Goal: Task Accomplishment & Management: Complete application form

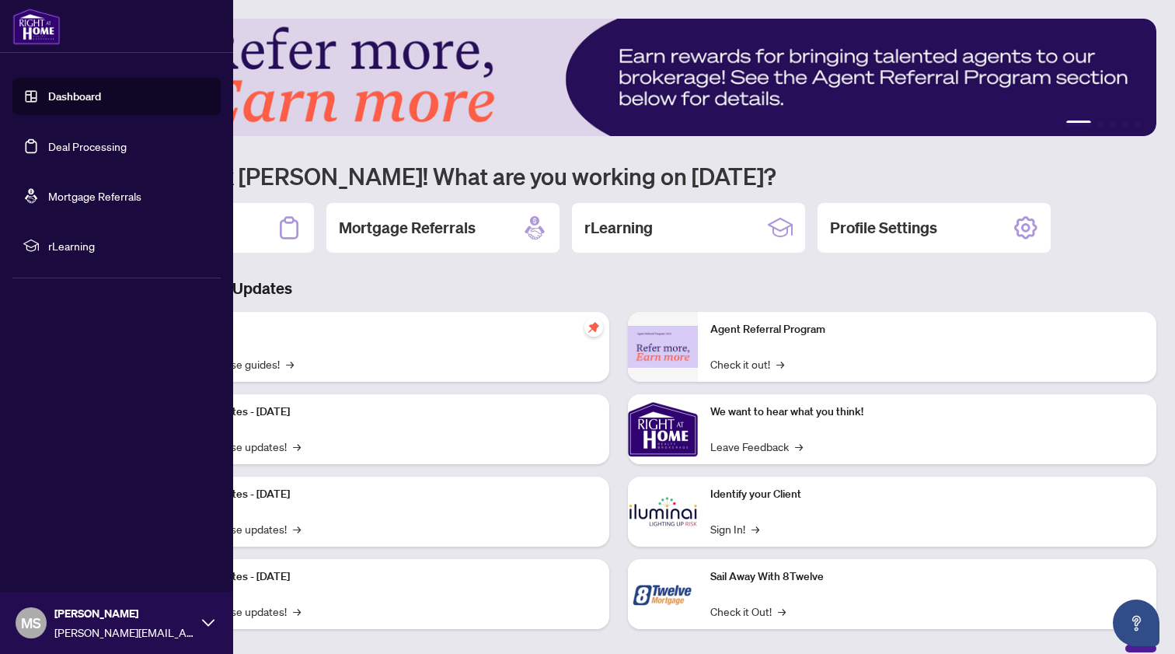
click at [58, 147] on link "Deal Processing" at bounding box center [87, 146] width 78 height 14
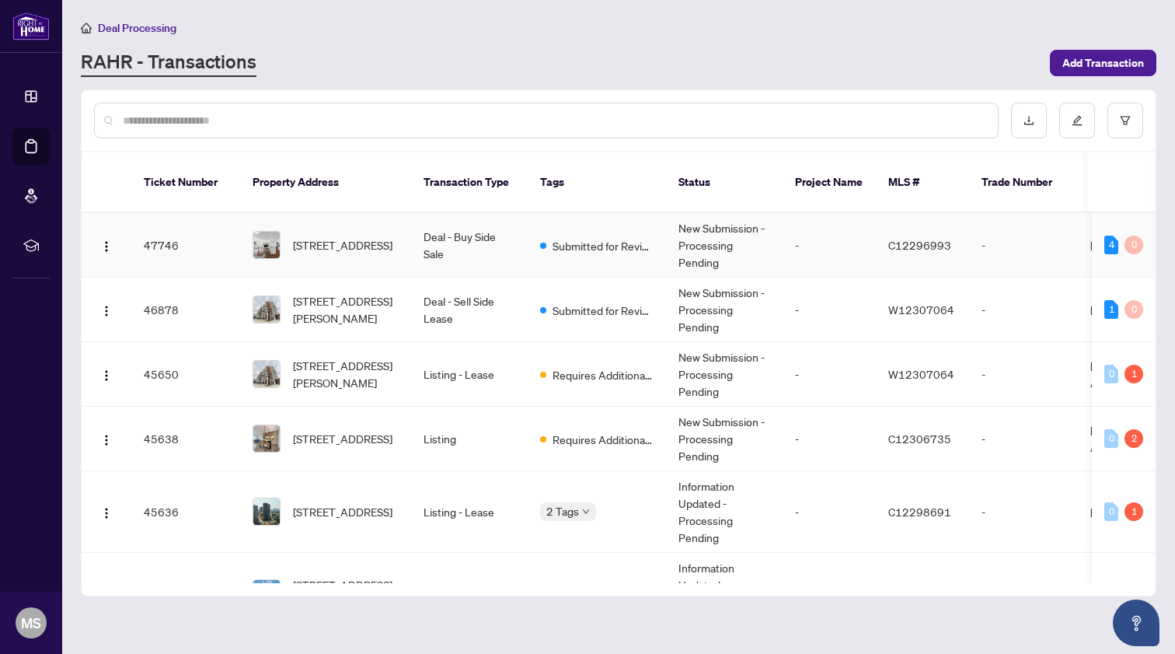
click at [439, 224] on td "Deal - Buy Side Sale" at bounding box center [469, 245] width 117 height 65
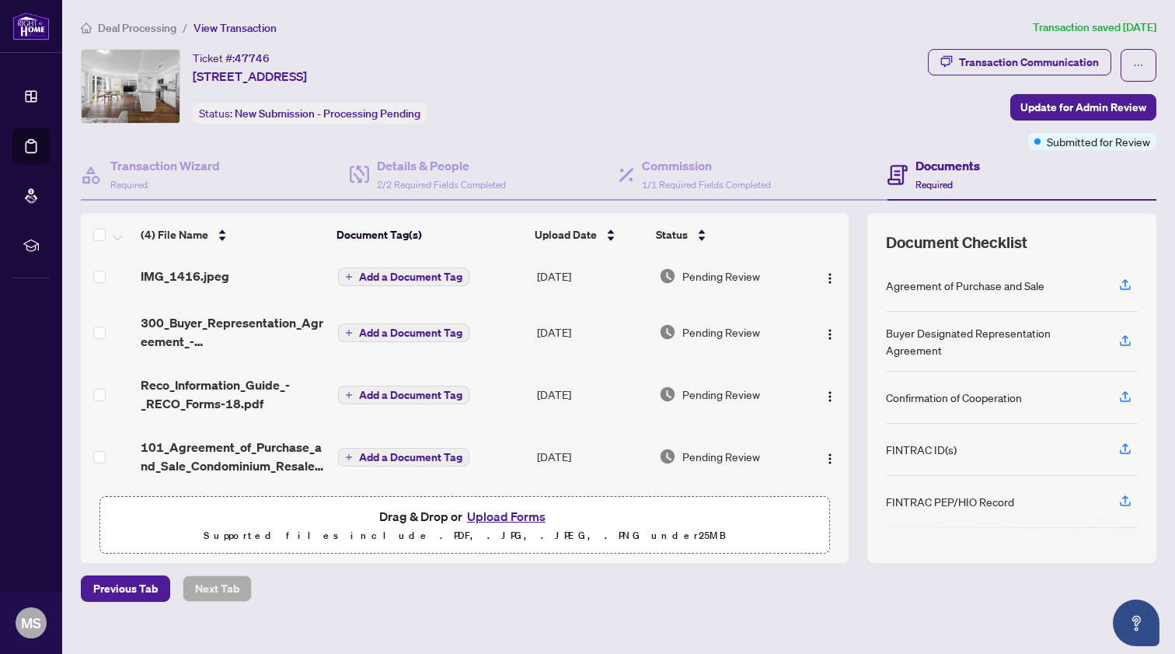
scroll to position [10, 0]
click at [499, 521] on button "Upload Forms" at bounding box center [506, 516] width 88 height 20
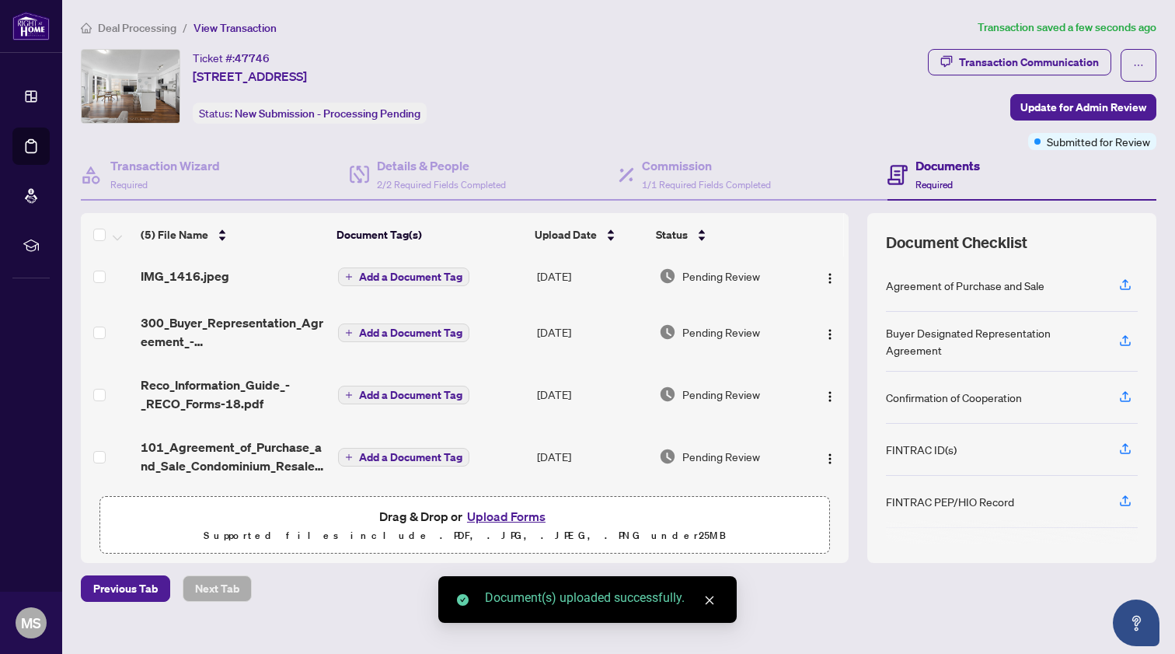
scroll to position [72, 0]
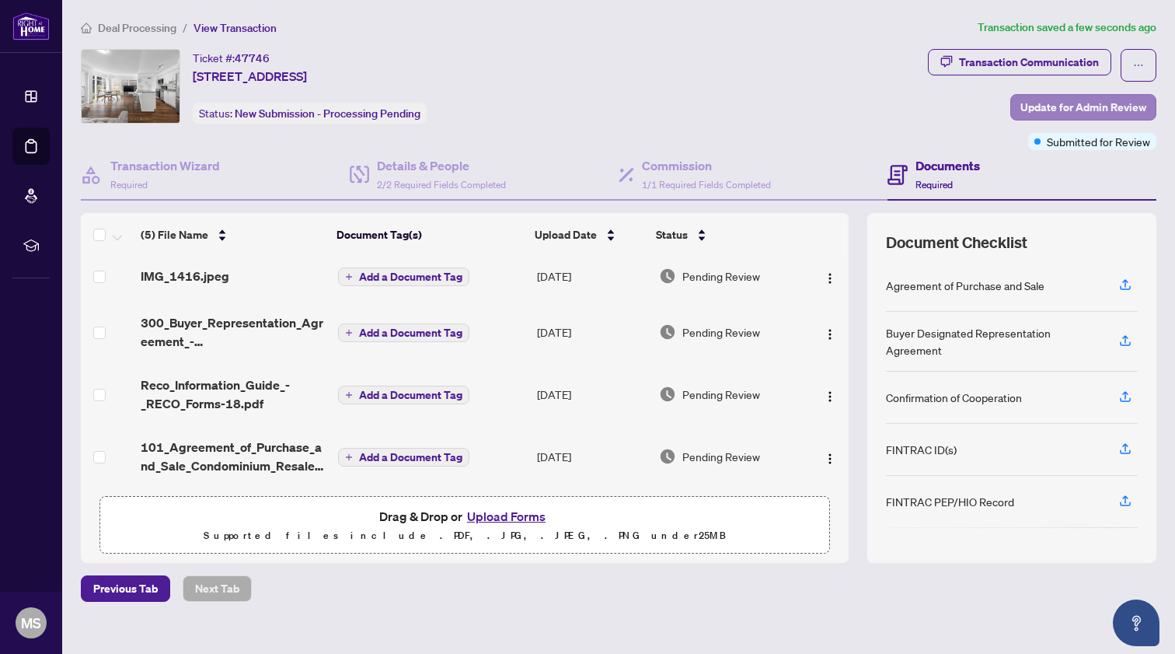
click at [1088, 105] on span "Update for Admin Review" at bounding box center [1083, 107] width 126 height 25
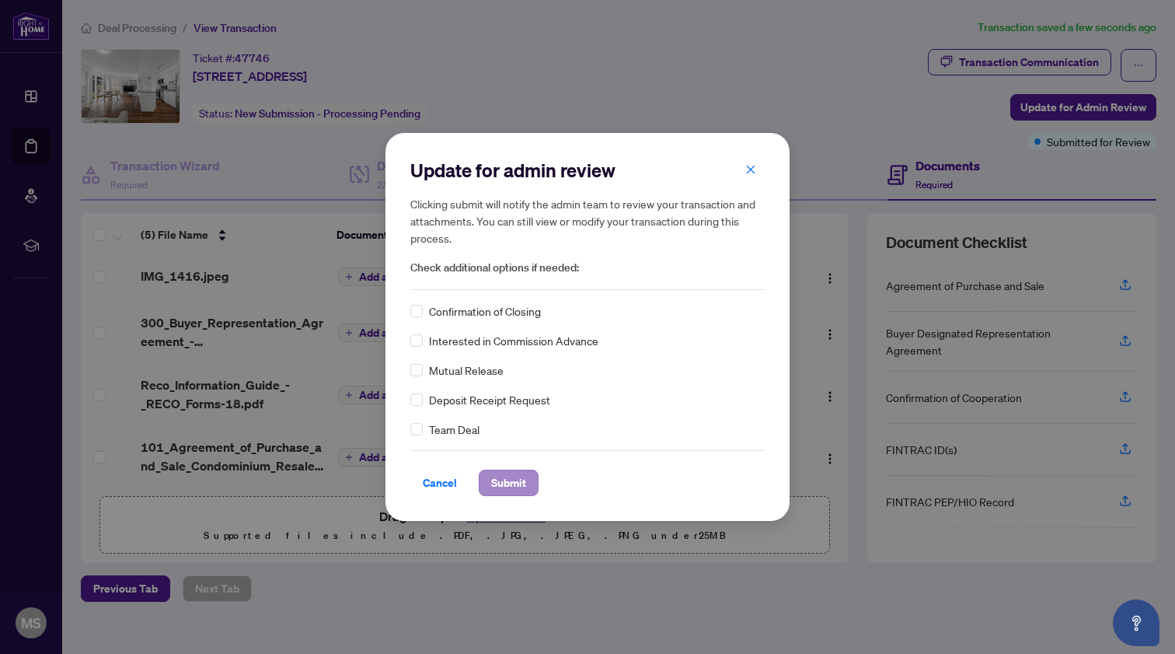
click at [507, 480] on span "Submit" at bounding box center [508, 482] width 35 height 25
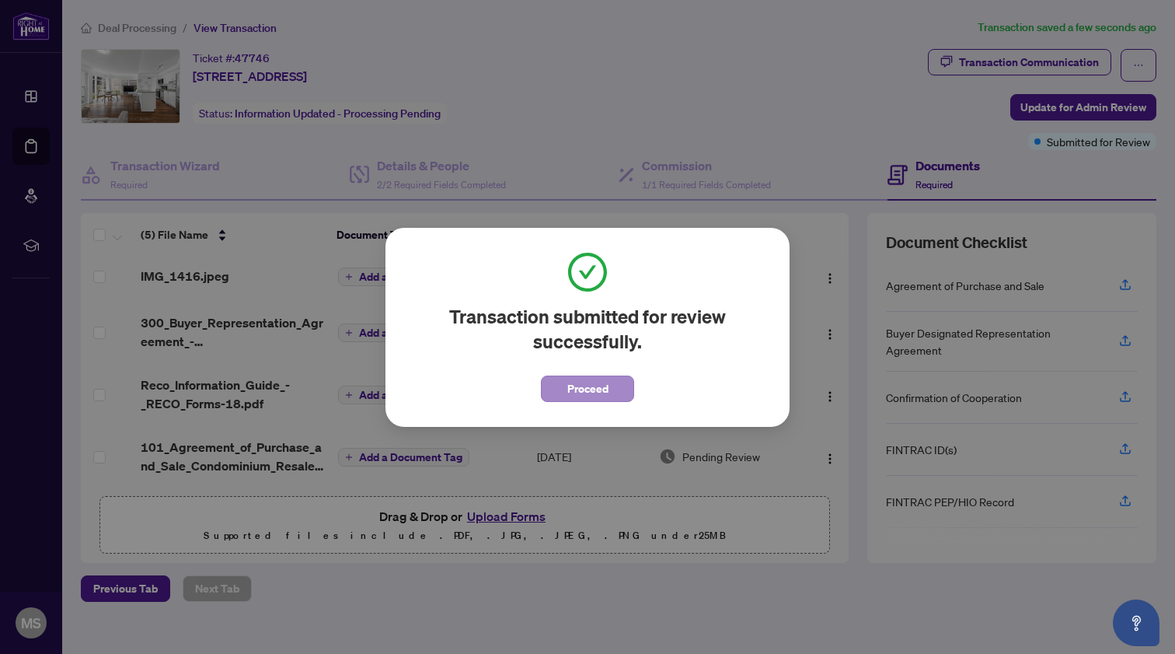
click at [578, 382] on span "Proceed" at bounding box center [587, 388] width 41 height 25
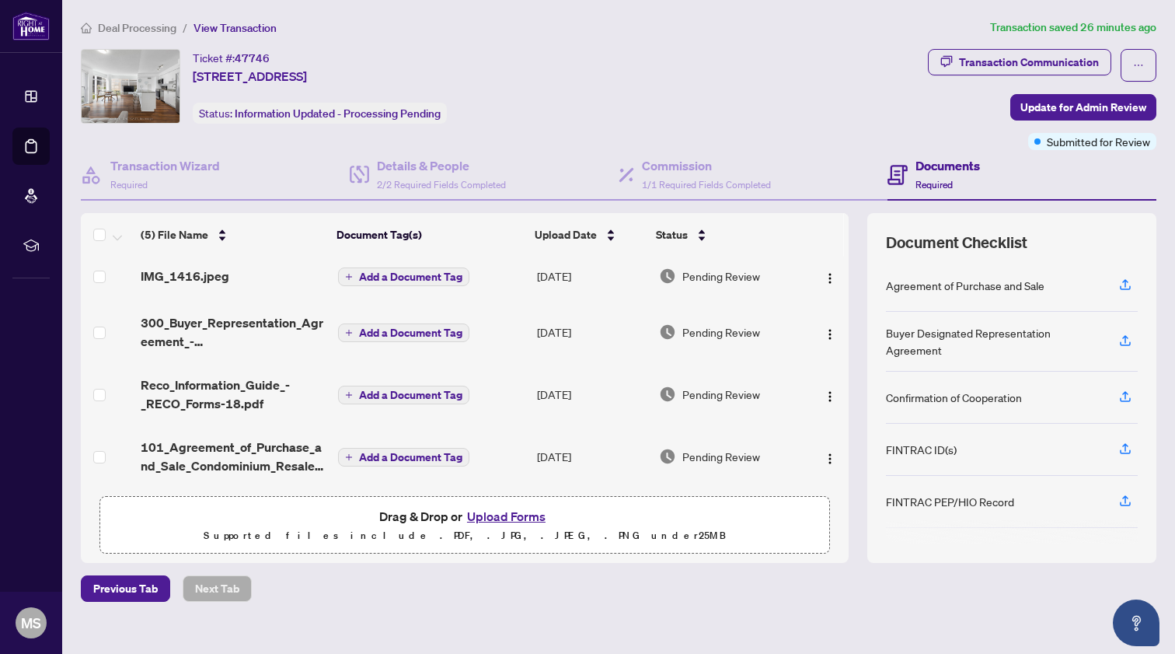
scroll to position [0, 0]
